Goal: Check status: Check status

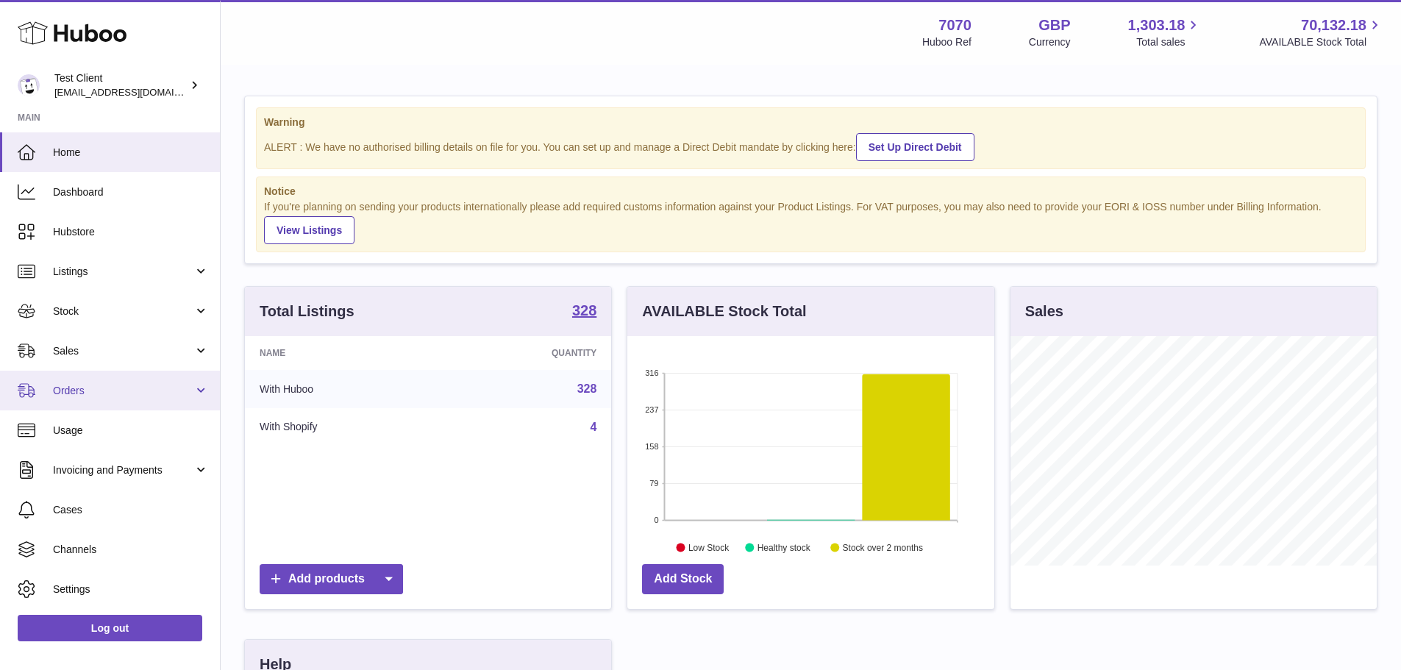
click at [117, 347] on span "Sales" at bounding box center [123, 351] width 141 height 14
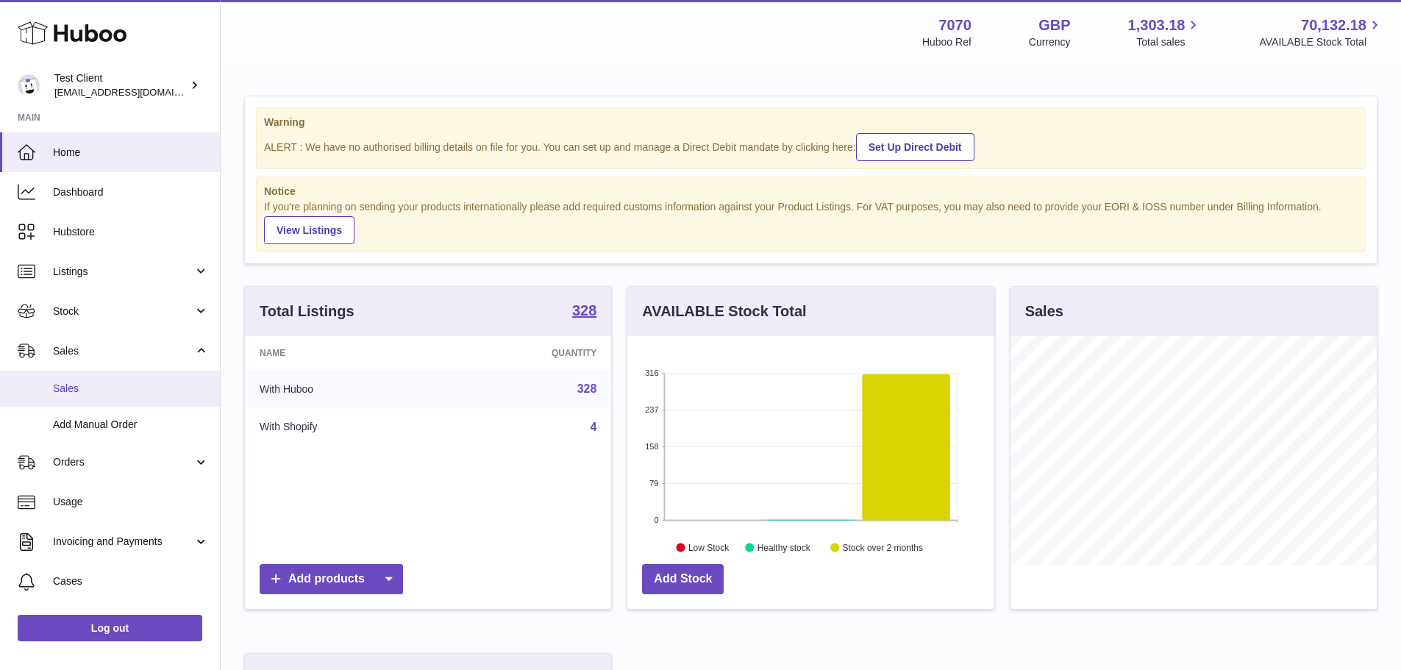
click at [120, 388] on span "Sales" at bounding box center [131, 389] width 156 height 14
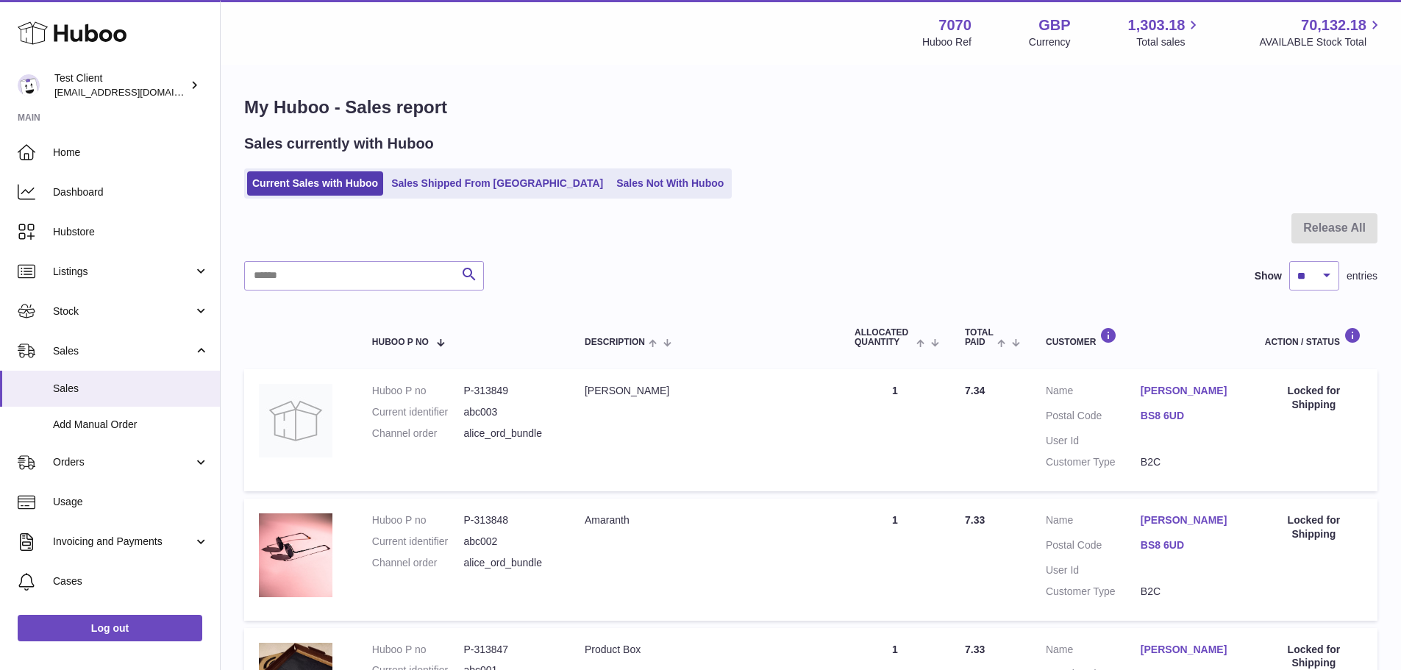
click at [1170, 238] on div at bounding box center [811, 237] width 1134 height 48
click at [628, 190] on link "Sales Not With Huboo" at bounding box center [670, 183] width 118 height 24
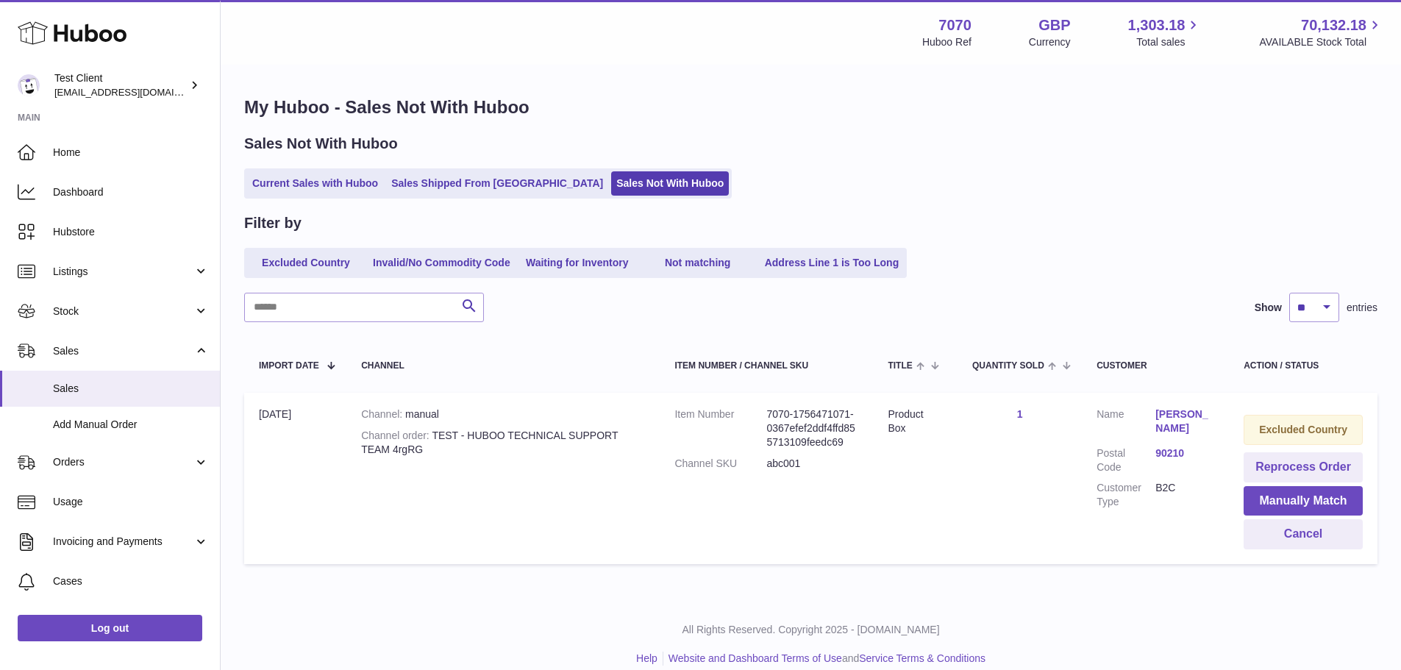
click at [1211, 182] on div "Current Sales with Huboo Sales Shipped From Huboo Sales Not With Huboo" at bounding box center [811, 183] width 1134 height 30
click at [86, 460] on span "Orders" at bounding box center [123, 462] width 141 height 14
click at [92, 489] on link "Orders" at bounding box center [110, 501] width 220 height 36
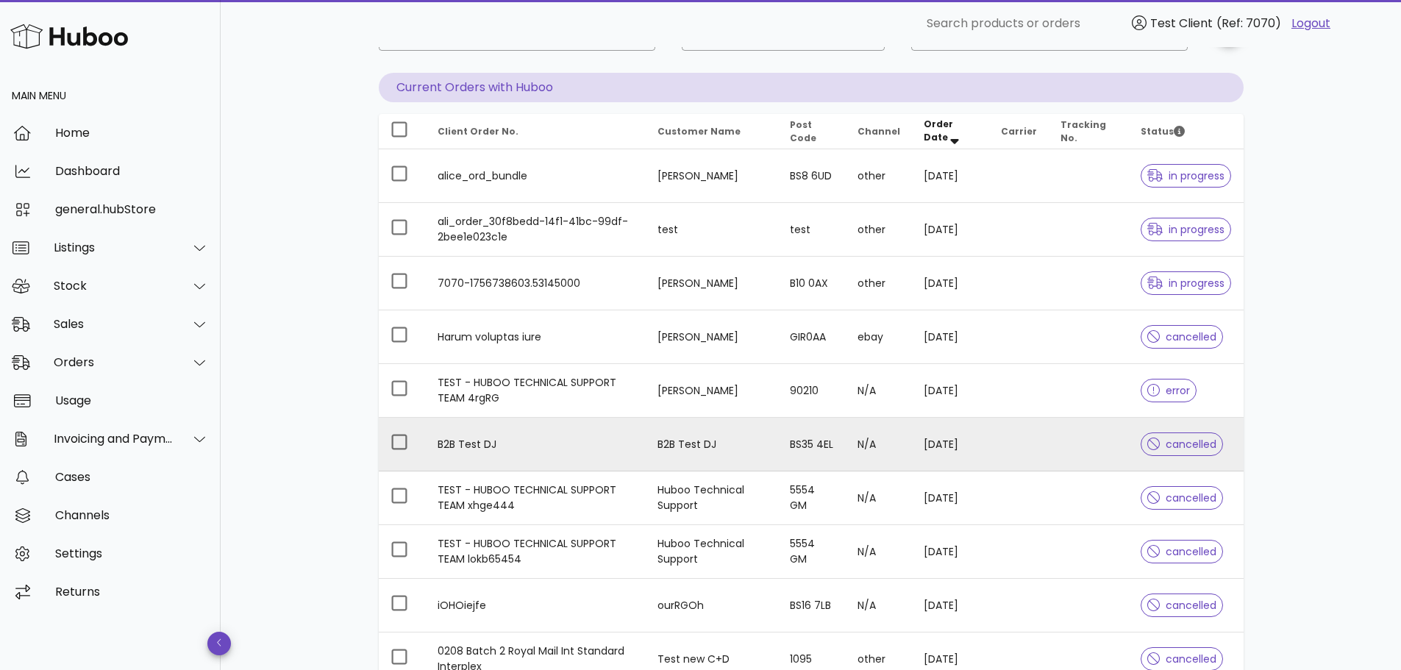
scroll to position [147, 0]
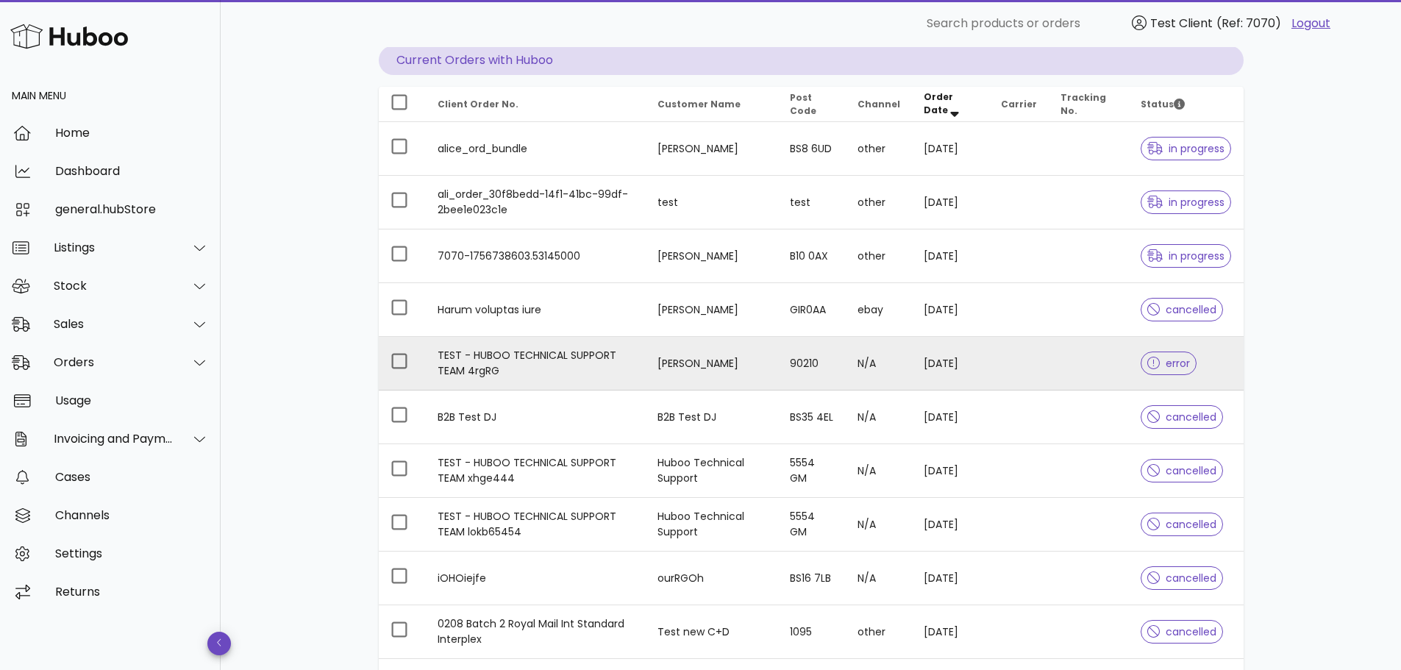
click at [672, 362] on td "John Doe" at bounding box center [712, 364] width 132 height 54
